Goal: Find specific page/section: Find specific page/section

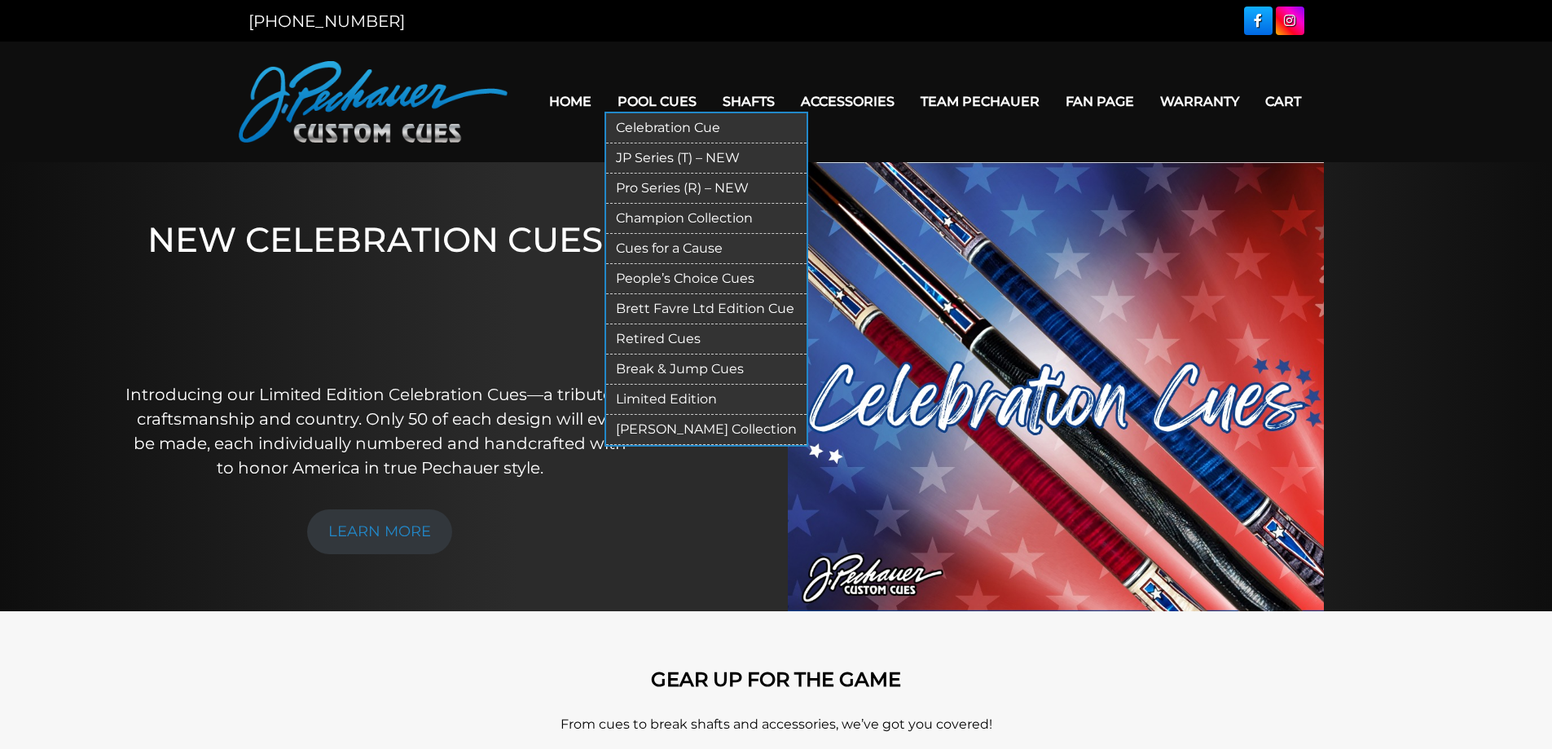
click at [687, 398] on link "Limited Edition" at bounding box center [706, 400] width 200 height 30
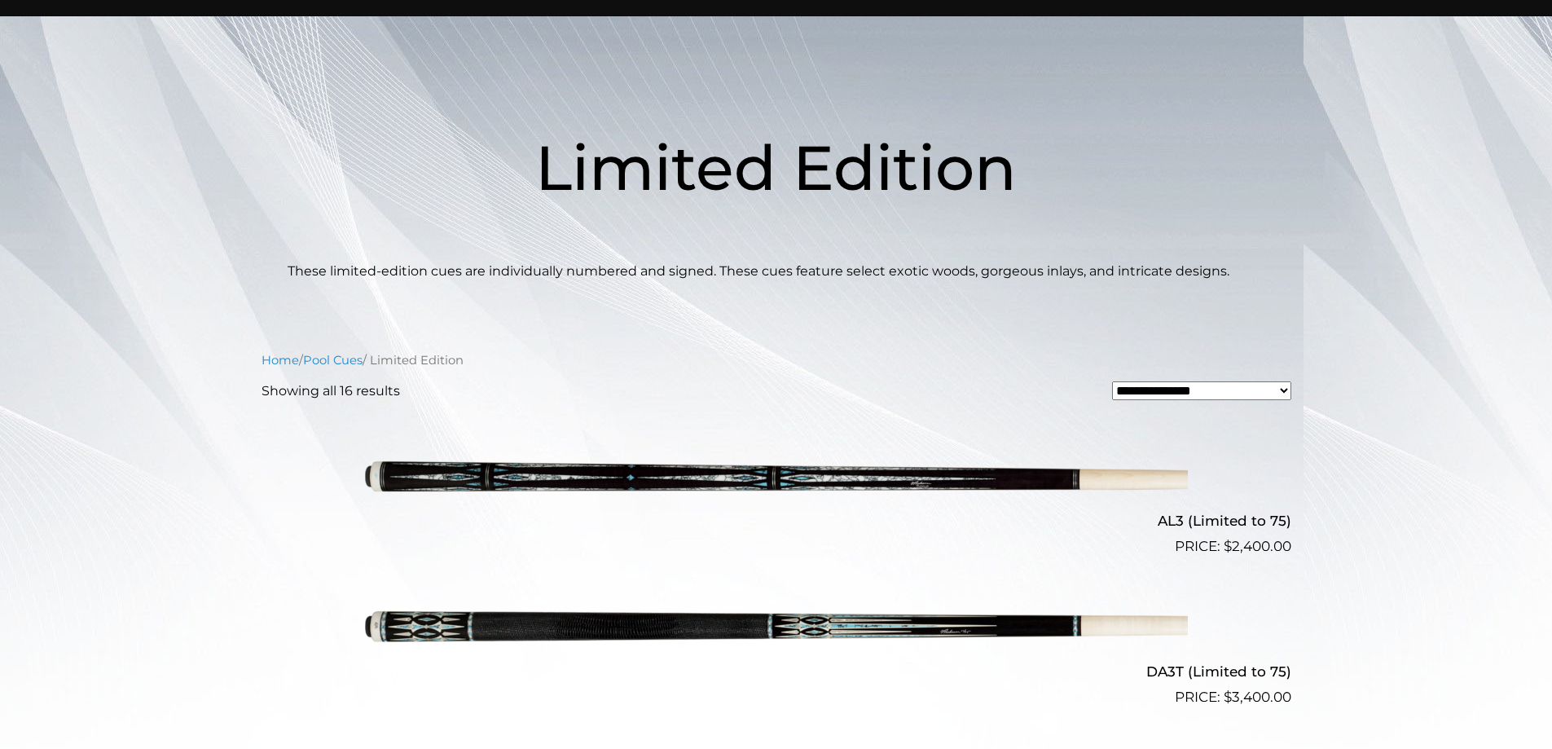
scroll to position [13, 0]
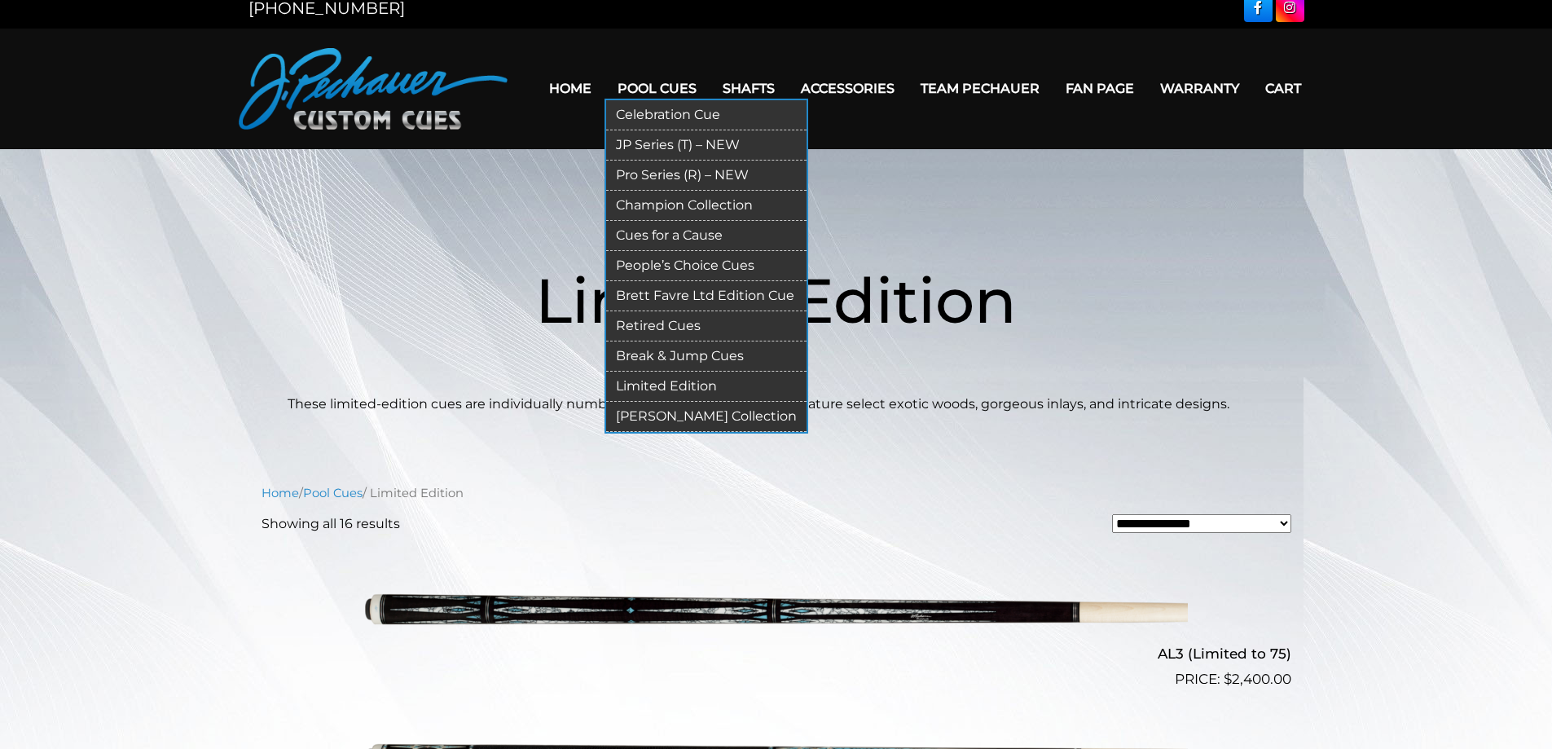
click at [679, 328] on link "Retired Cues" at bounding box center [706, 326] width 200 height 30
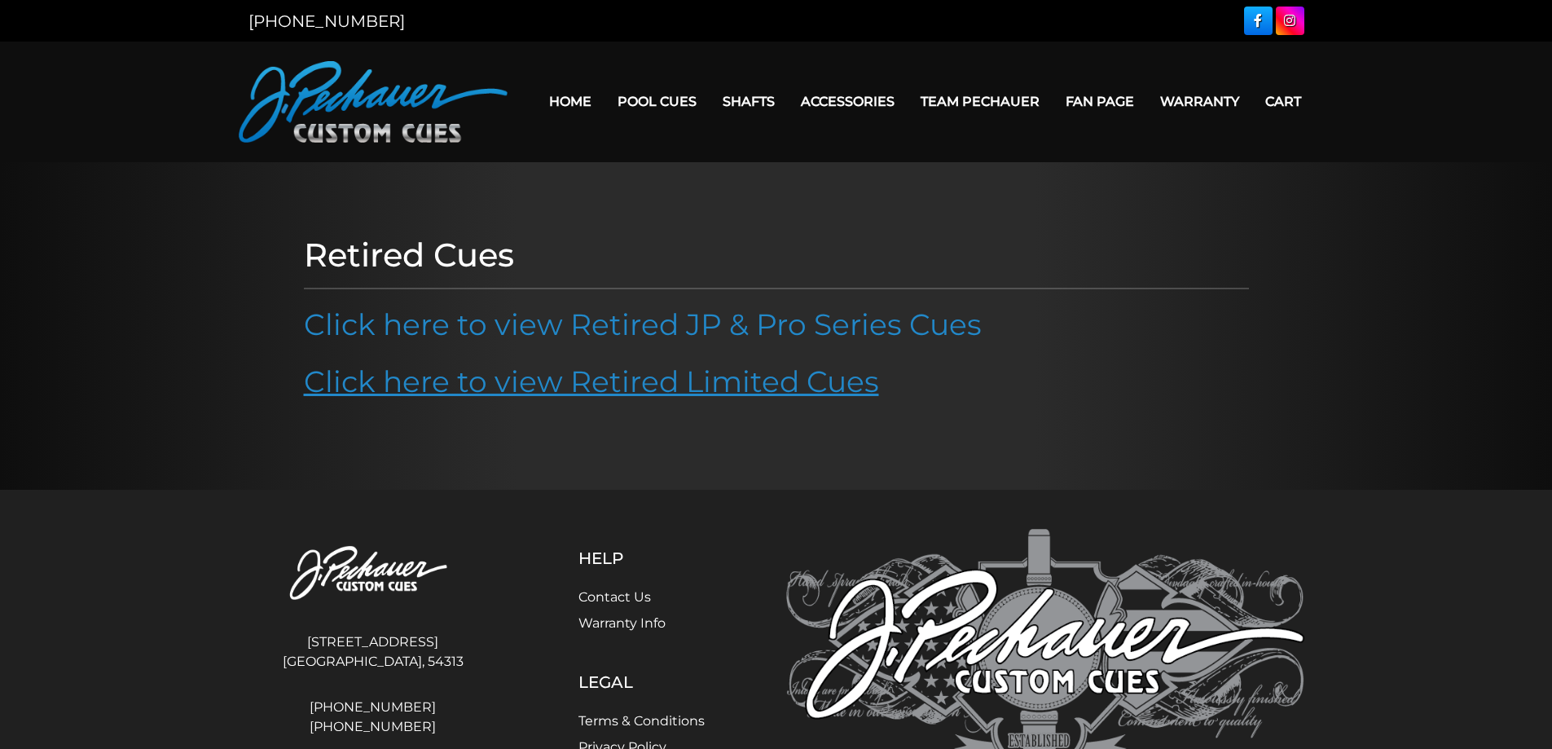
click at [687, 365] on link "Click here to view Retired Limited Cues" at bounding box center [591, 381] width 575 height 36
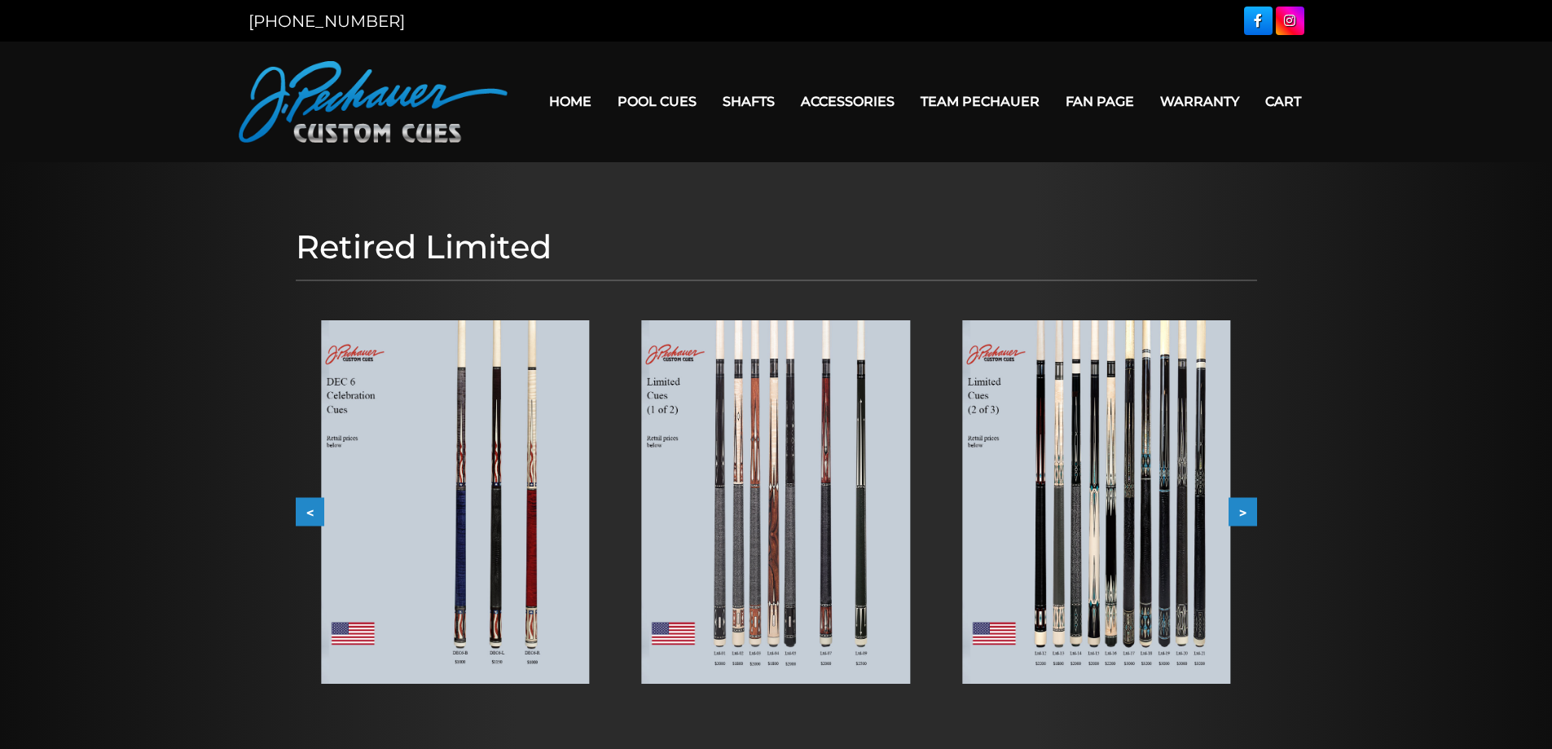
click at [1197, 544] on img at bounding box center [1096, 501] width 268 height 363
